Goal: Information Seeking & Learning: Understand process/instructions

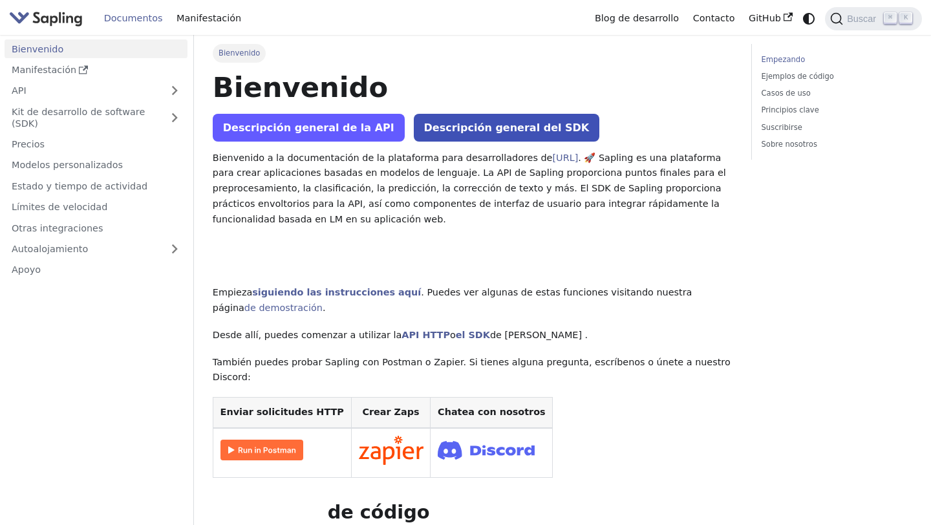
click at [349, 138] on link "Descripción general de la API" at bounding box center [309, 128] width 192 height 28
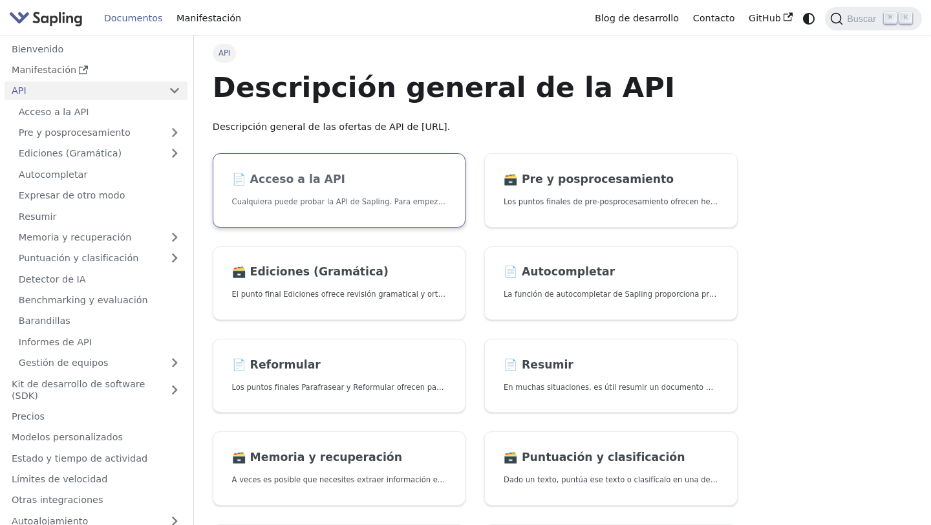
click at [352, 198] on font "Cualquiera puede probar la API de Sapling. Para empezar a usarla, simplemente:" at bounding box center [383, 201] width 302 height 9
